Goal: Information Seeking & Learning: Learn about a topic

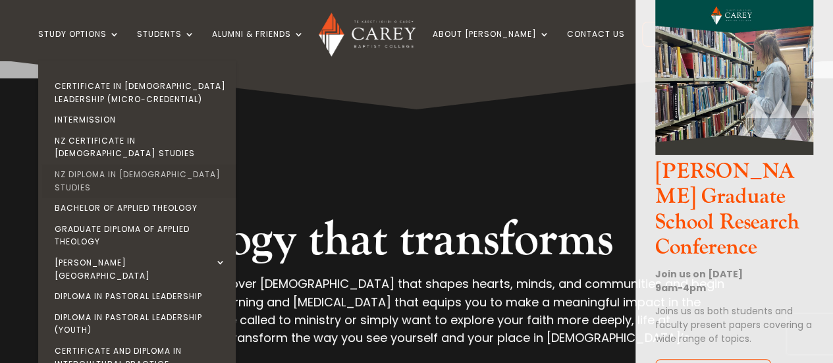
click at [151, 164] on link "NZ Diploma in [DEMOGRAPHIC_DATA] Studies" at bounding box center [139, 181] width 197 height 34
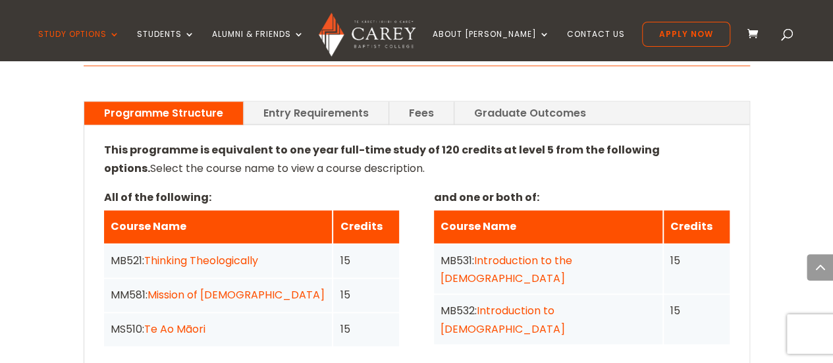
scroll to position [1036, 0]
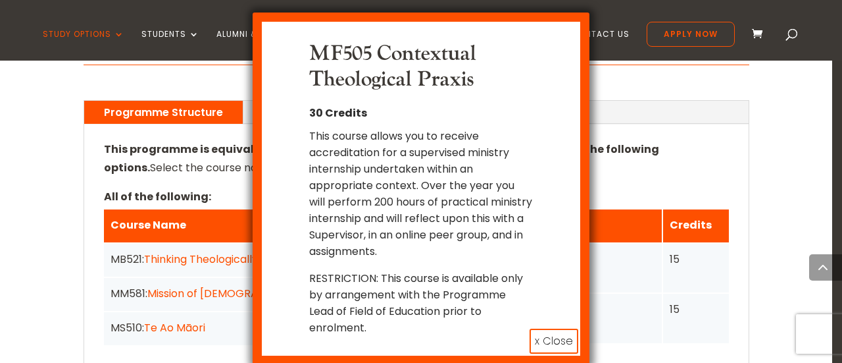
click at [550, 328] on button "x Close" at bounding box center [554, 340] width 49 height 25
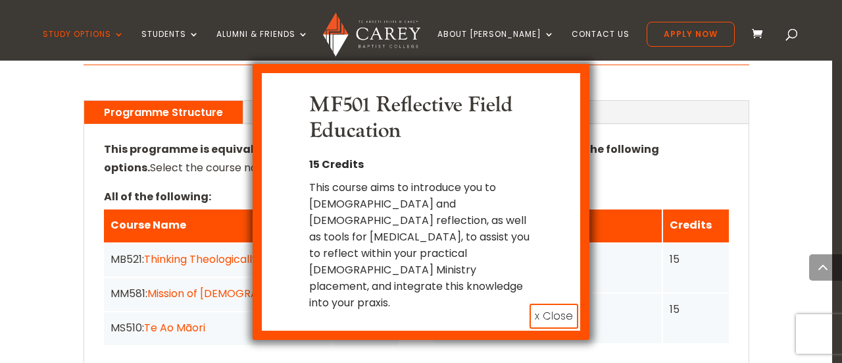
click at [559, 303] on button "x Close" at bounding box center [554, 315] width 49 height 25
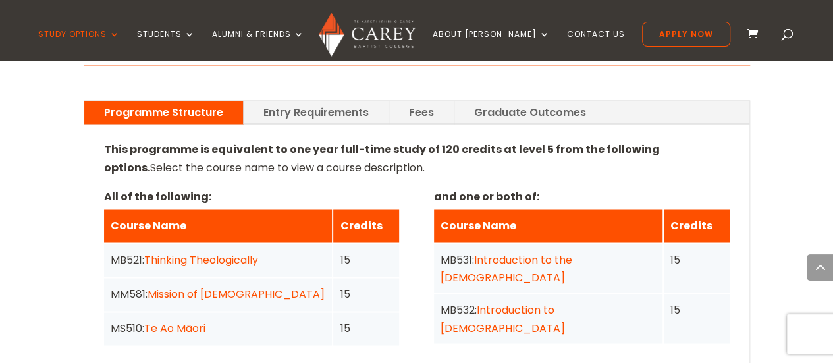
click at [530, 301] on link "Introduction to [DEMOGRAPHIC_DATA]" at bounding box center [502, 317] width 124 height 33
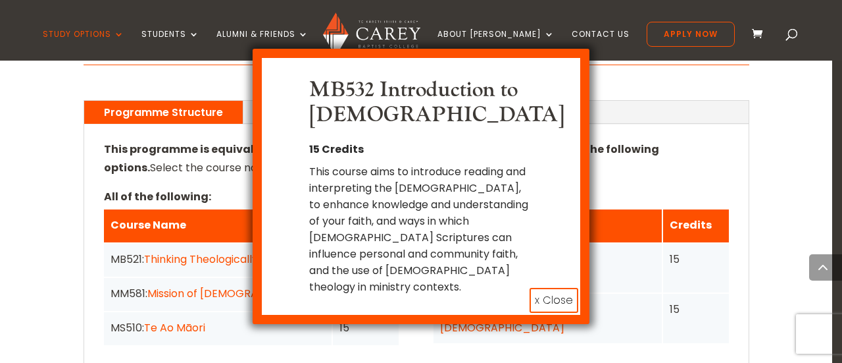
click at [553, 295] on button "x Close" at bounding box center [554, 300] width 49 height 25
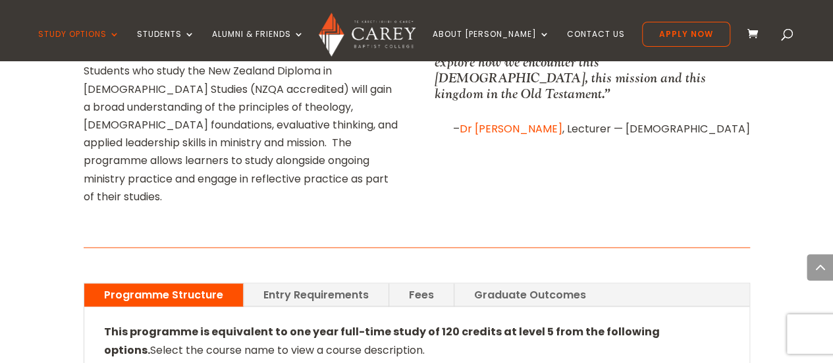
scroll to position [842, 0]
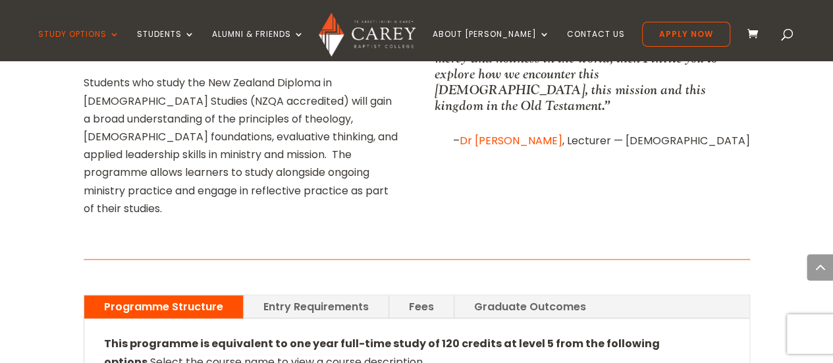
click at [445, 295] on link "Fees" at bounding box center [421, 306] width 64 height 23
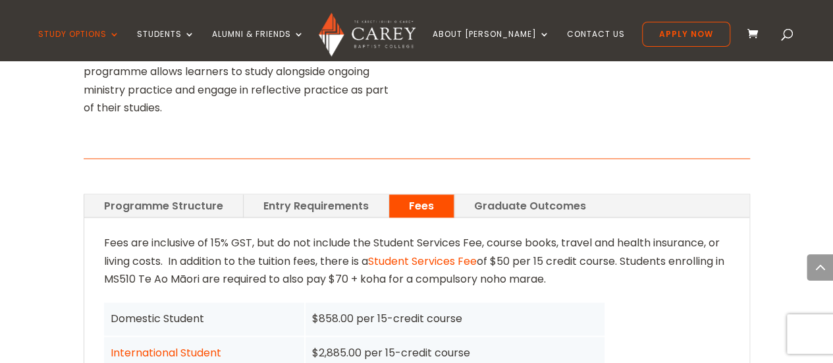
scroll to position [940, 0]
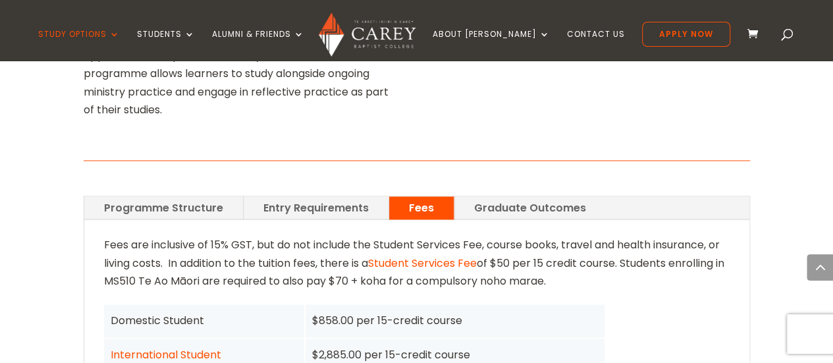
click at [516, 196] on link "Graduate Outcomes" at bounding box center [529, 207] width 151 height 23
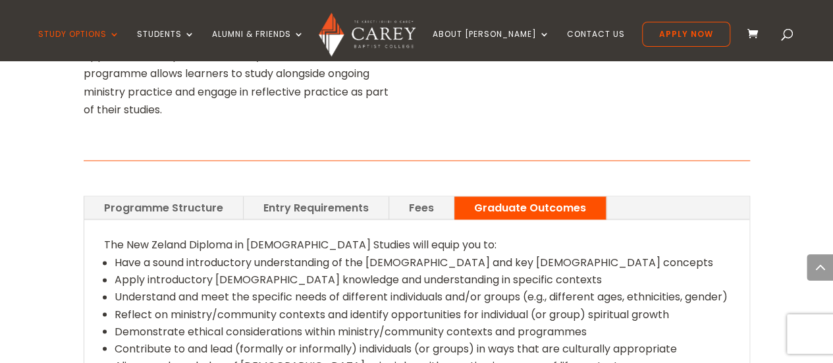
click at [390, 196] on link "Fees" at bounding box center [421, 207] width 64 height 23
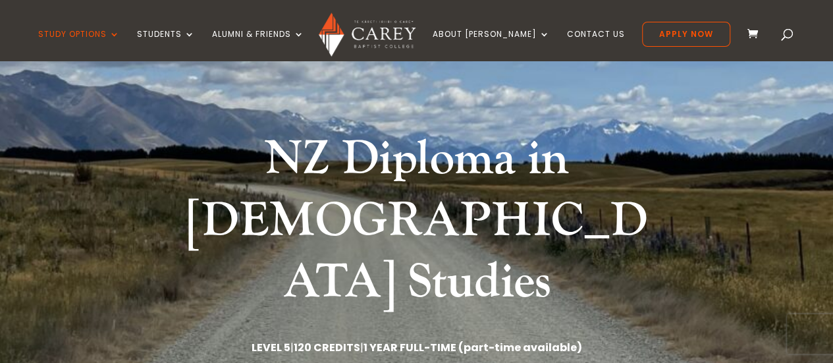
scroll to position [0, 0]
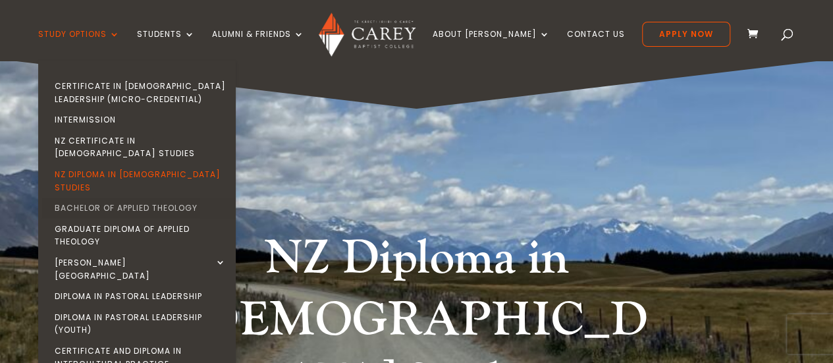
click at [161, 197] on link "Bachelor of Applied Theology" at bounding box center [139, 207] width 197 height 21
